Goal: Information Seeking & Learning: Find specific fact

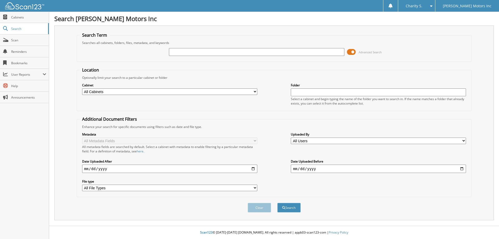
click at [280, 54] on input "text" at bounding box center [256, 52] width 175 height 8
type input "558517"
click at [277, 203] on button "Search" at bounding box center [288, 208] width 23 height 10
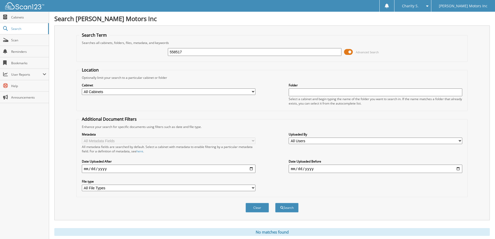
scroll to position [15, 0]
